Goal: Find specific page/section: Find specific page/section

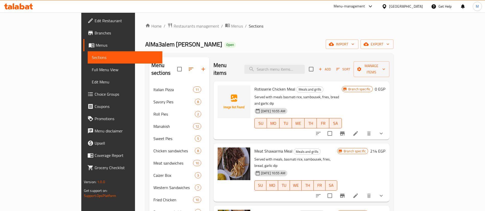
click at [174, 24] on span "Restaurants management" at bounding box center [197, 26] width 46 height 6
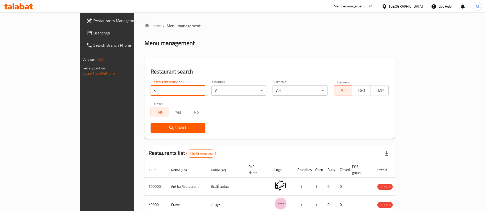
click at [151, 91] on input "s" at bounding box center [178, 91] width 55 height 10
type input "[PERSON_NAME]"
click button "Search" at bounding box center [178, 127] width 55 height 9
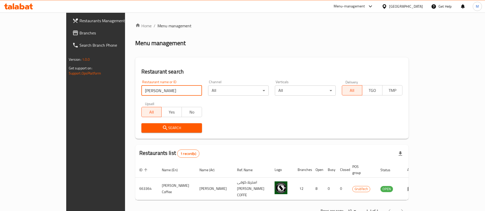
scroll to position [7, 0]
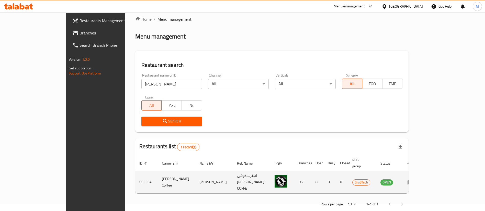
click at [421, 178] on td "enhanced table" at bounding box center [412, 182] width 18 height 22
click at [413, 181] on icon "enhanced table" at bounding box center [411, 183] width 6 height 4
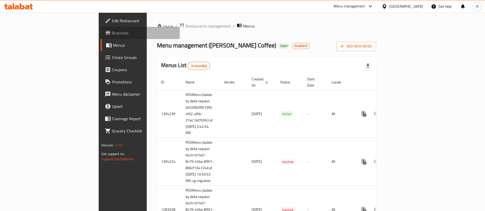
click at [101, 31] on link "Branches" at bounding box center [140, 33] width 79 height 12
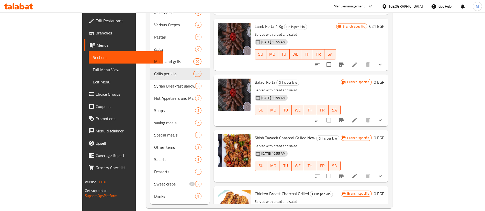
scroll to position [362, 0]
